Goal: Register for event/course

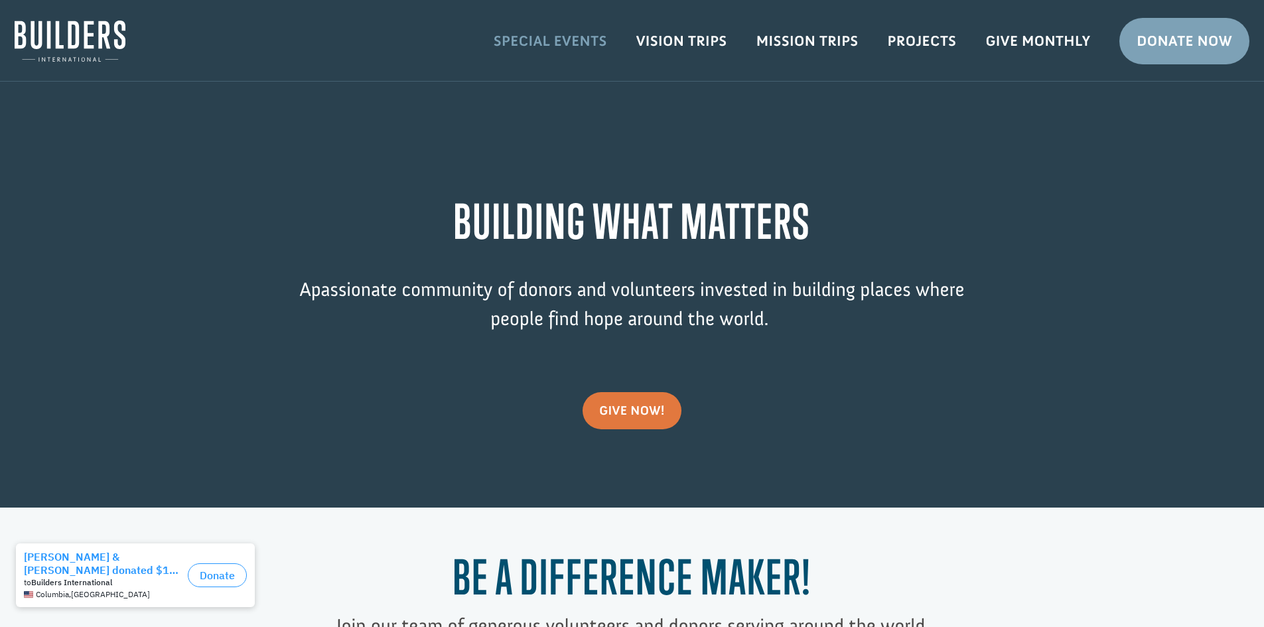
click at [565, 36] on link "Special Events" at bounding box center [550, 41] width 143 height 38
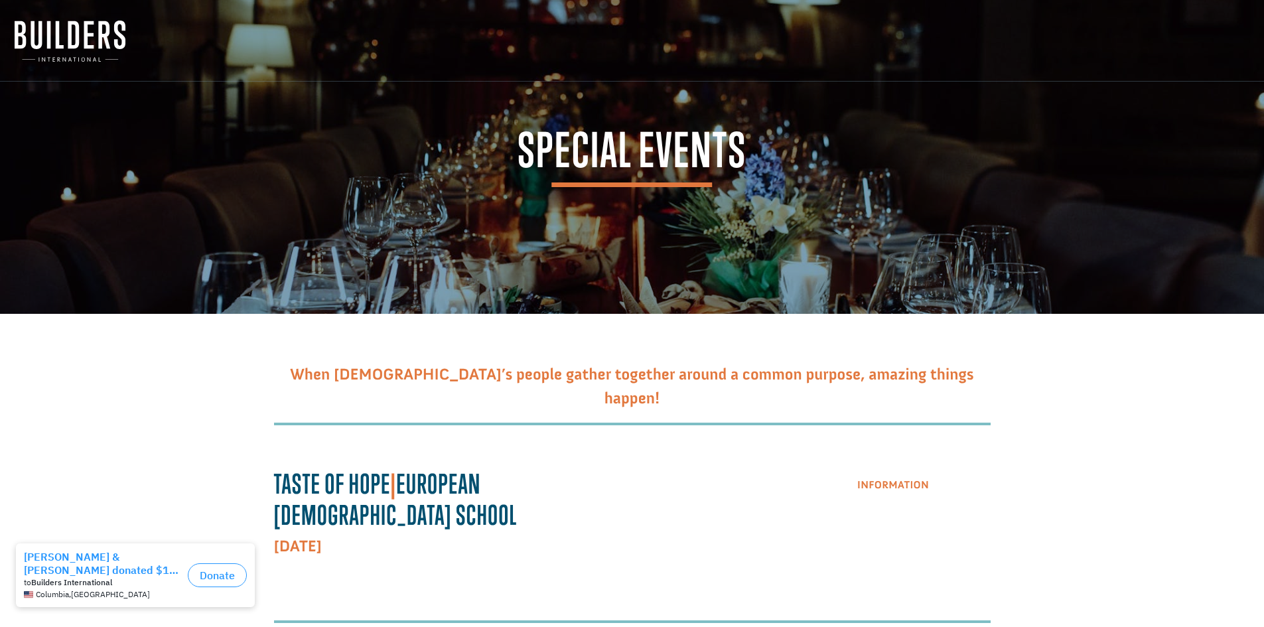
click at [900, 478] on link "Information" at bounding box center [893, 486] width 105 height 34
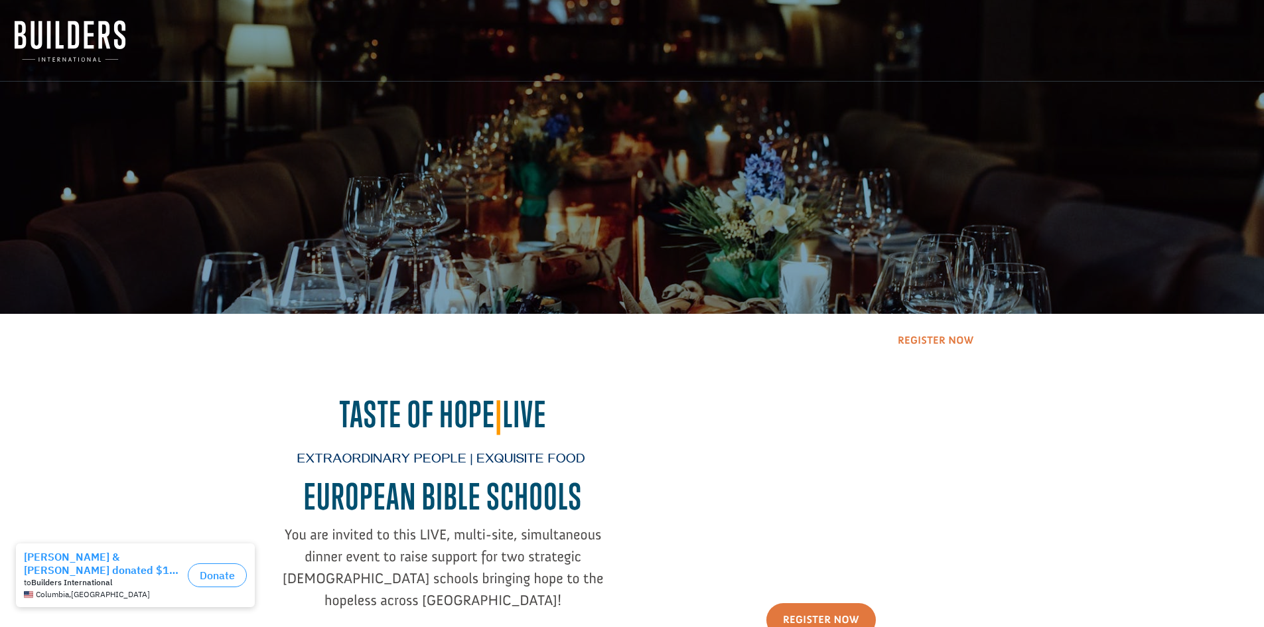
click at [962, 341] on link "Register Now" at bounding box center [935, 342] width 109 height 34
